Goal: Task Accomplishment & Management: Manage account settings

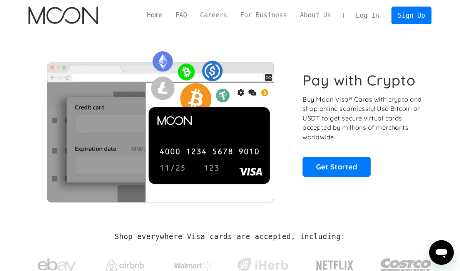
click at [374, 12] on link "Log In" at bounding box center [368, 15] width 36 height 17
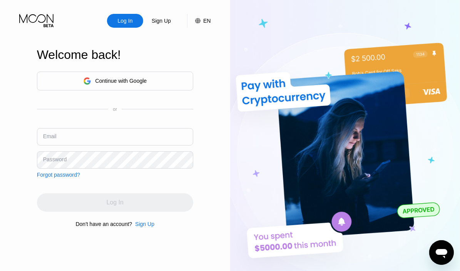
click at [160, 80] on div "Continue with Google" at bounding box center [115, 81] width 156 height 19
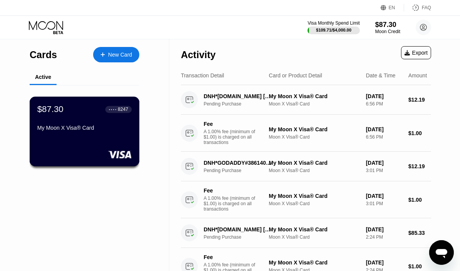
click at [122, 126] on div "My Moon X Visa® Card" at bounding box center [84, 128] width 94 height 6
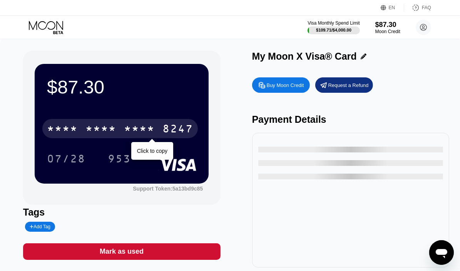
click at [152, 134] on div "* * * *" at bounding box center [139, 130] width 31 height 12
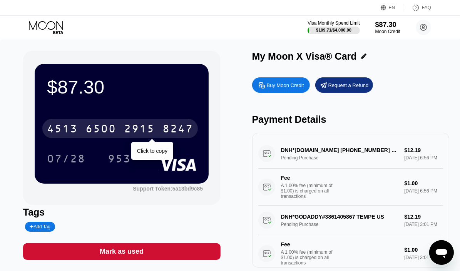
click at [86, 127] on div "6500" at bounding box center [101, 130] width 31 height 12
